Goal: Information Seeking & Learning: Learn about a topic

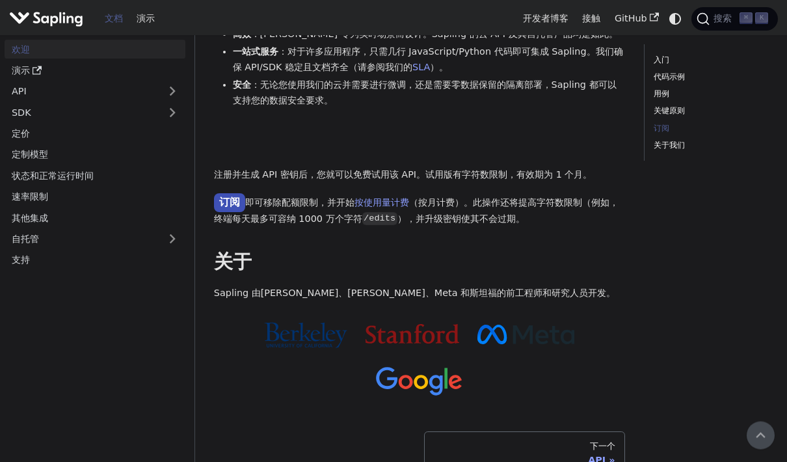
scroll to position [912, 0]
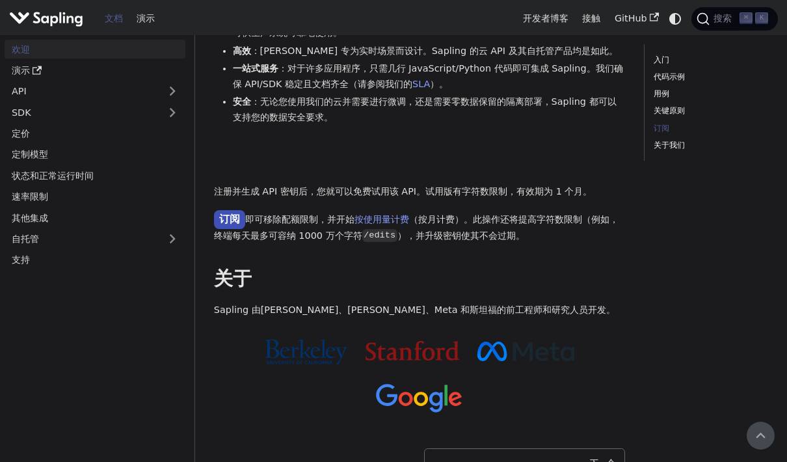
click at [21, 128] on font "定价" at bounding box center [21, 133] width 18 height 10
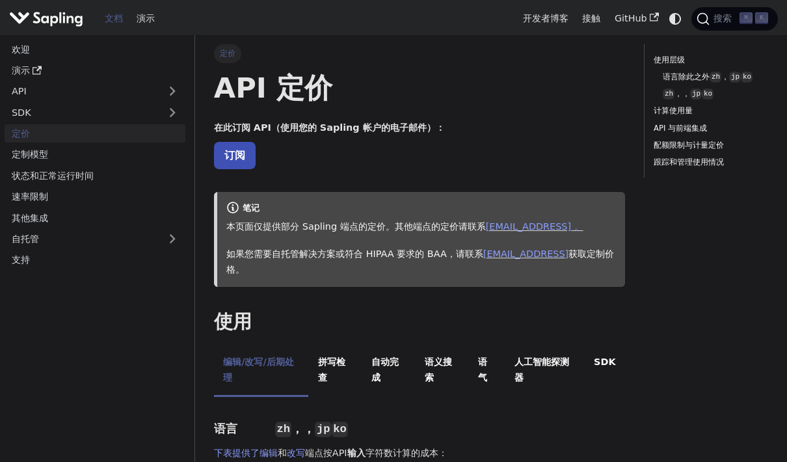
scroll to position [912, 0]
